Goal: Navigation & Orientation: Find specific page/section

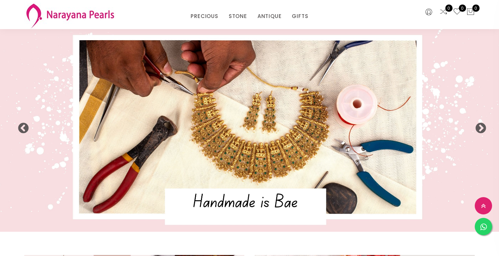
select select "INR"
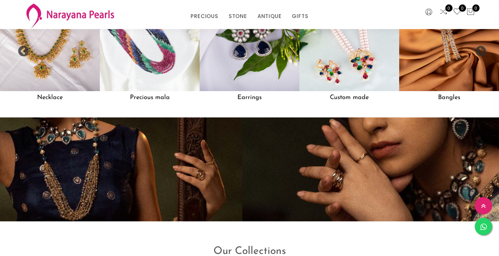
scroll to position [636, 0]
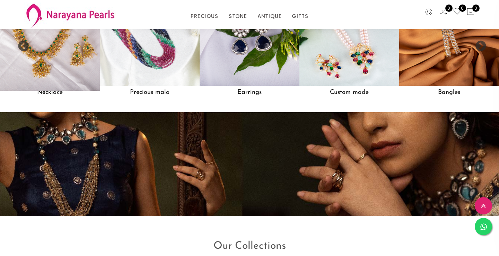
click at [49, 58] on img at bounding box center [50, 36] width 110 height 110
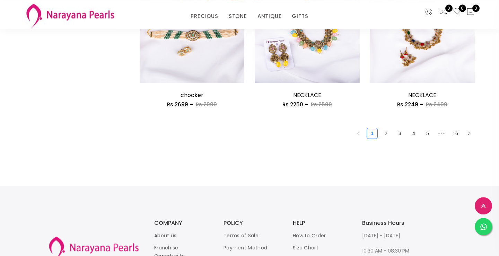
scroll to position [1025, 0]
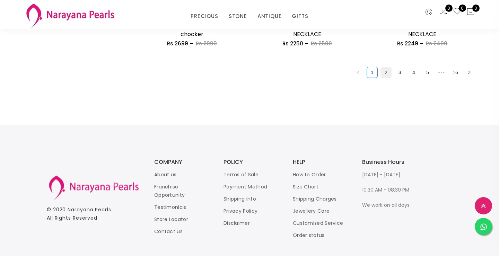
click at [387, 74] on link "2" at bounding box center [386, 72] width 10 height 10
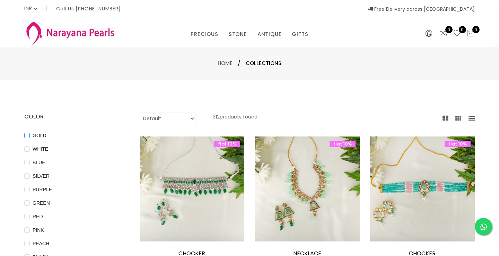
click at [35, 135] on span "GOLD" at bounding box center [39, 136] width 19 height 8
click at [30, 135] on input "GOLD" at bounding box center [27, 141] width 6 height 16
checkbox input "true"
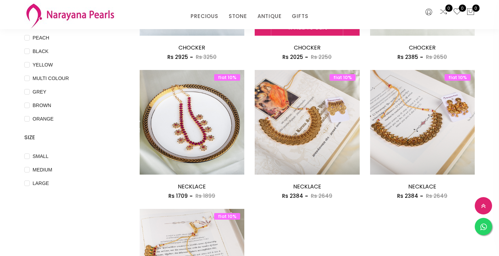
scroll to position [318, 0]
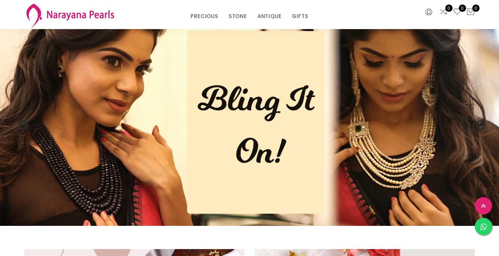
scroll to position [617, 0]
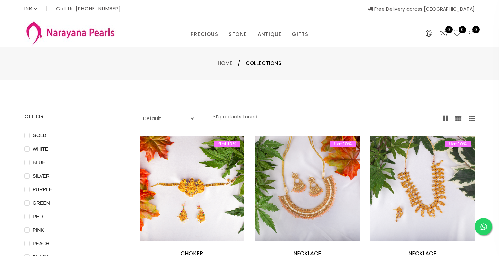
select select "INR"
